Goal: Transaction & Acquisition: Purchase product/service

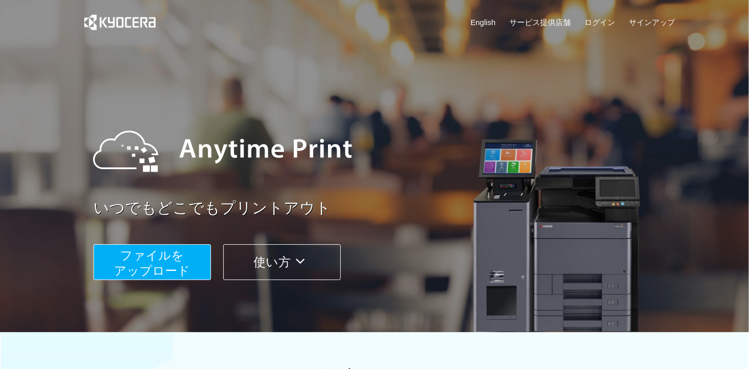
click at [140, 269] on span "ファイルを ​​アップロード" at bounding box center [152, 262] width 76 height 29
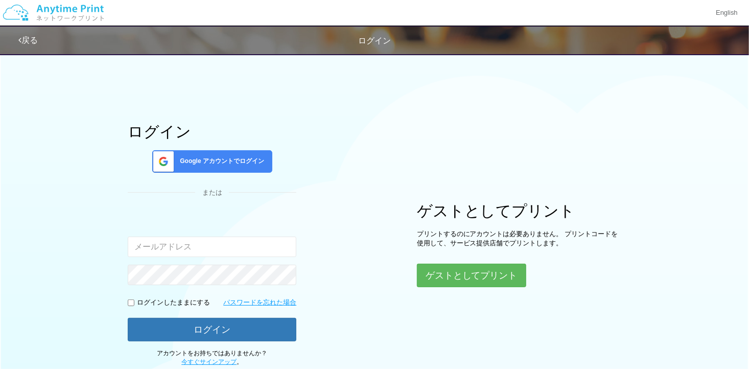
type input "[EMAIL_ADDRESS][DOMAIN_NAME]"
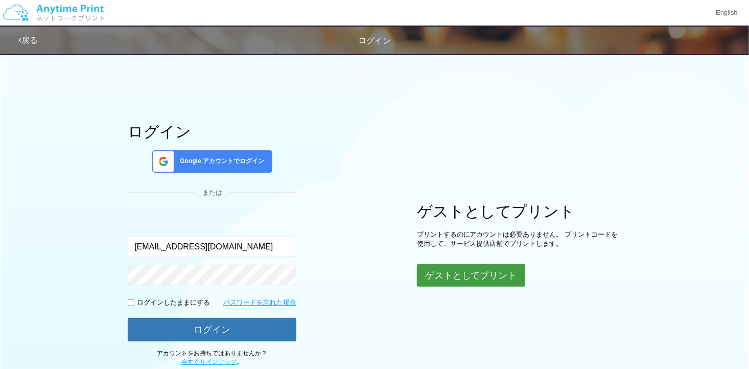
click at [477, 275] on button "ゲストとしてプリント" at bounding box center [471, 275] width 108 height 22
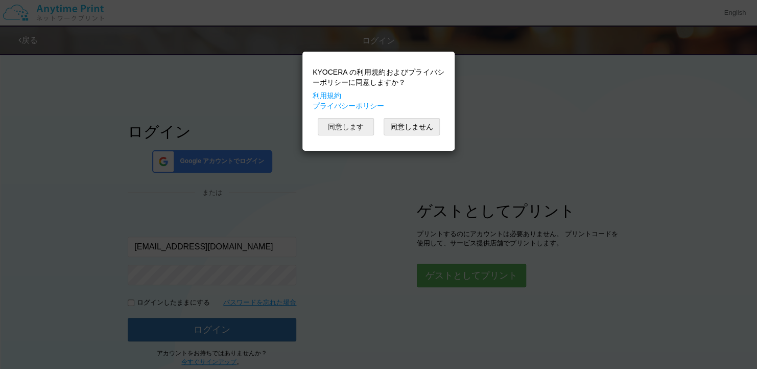
click at [346, 119] on button "同意します" at bounding box center [346, 126] width 56 height 17
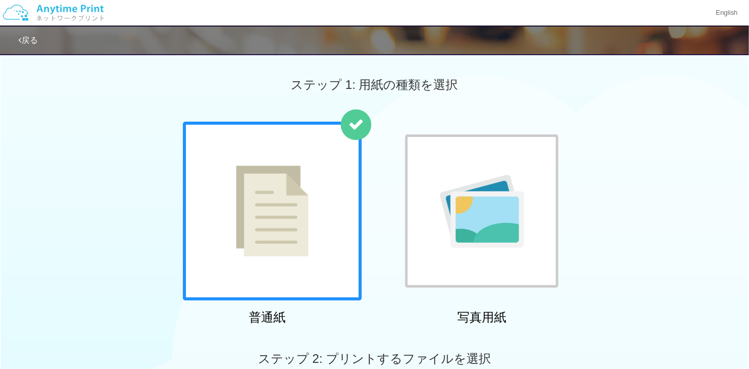
click at [486, 156] on div at bounding box center [481, 210] width 153 height 153
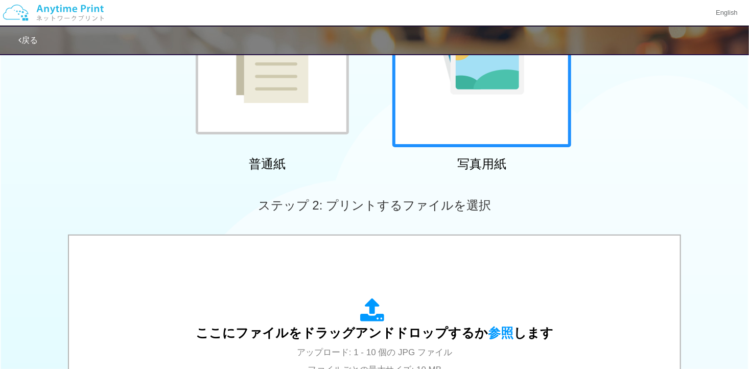
scroll to position [358, 0]
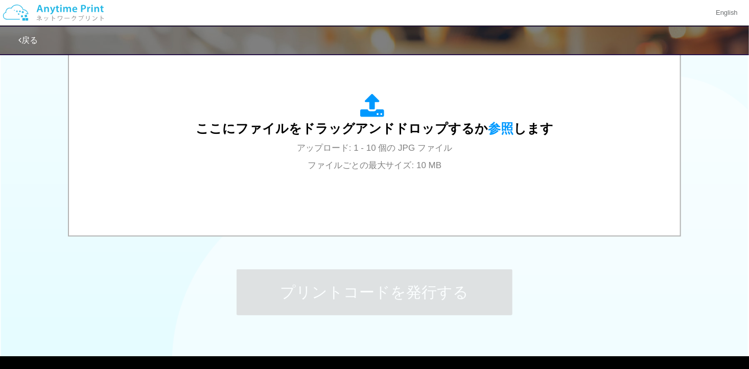
click at [486, 156] on div "ここにファイルをドラッグアンドドロップするか 参照 します アップロード: 1 - 10 個の JPG ファイル ファイルごとの最大サイズ: 10 MB" at bounding box center [375, 133] width 358 height 80
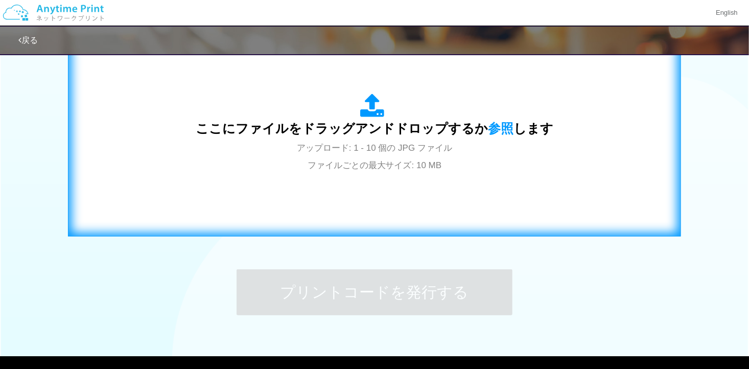
click at [262, 134] on span "ここにファイルをドラッグアンドドロップするか 参照 します" at bounding box center [375, 128] width 358 height 14
